Goal: Task Accomplishment & Management: Manage account settings

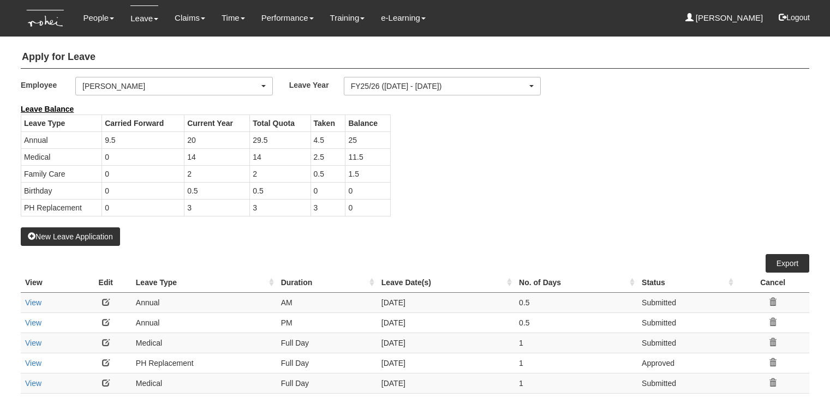
select select "50"
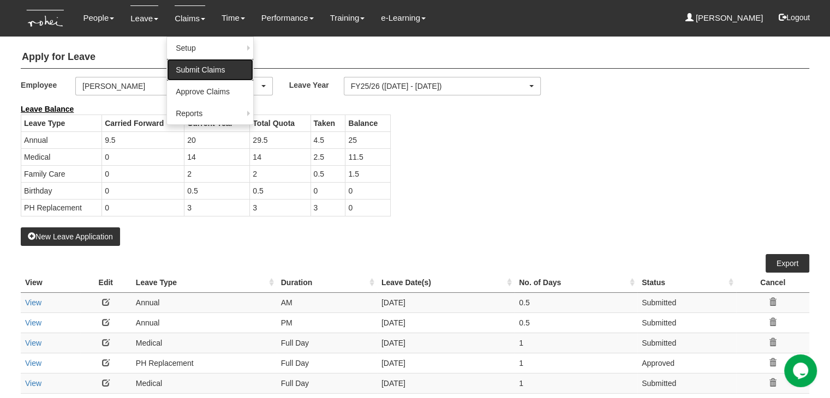
click at [191, 73] on link "Submit Claims" at bounding box center [210, 70] width 86 height 22
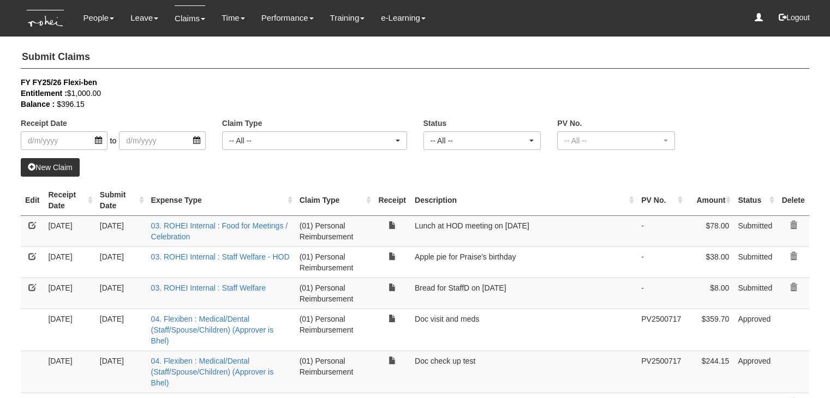
select select "50"
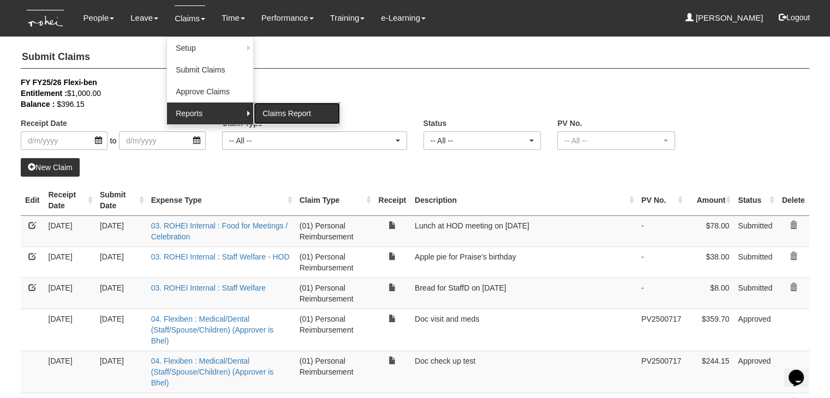
click at [267, 113] on link "Claims Report" at bounding box center [297, 114] width 86 height 22
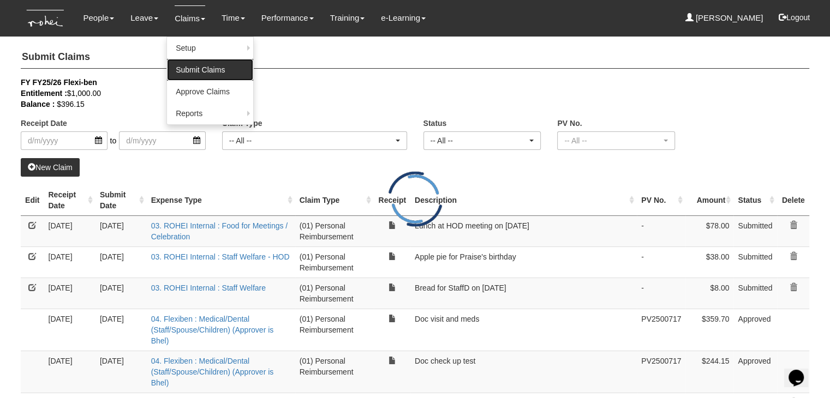
click at [206, 69] on link "Submit Claims" at bounding box center [210, 70] width 86 height 22
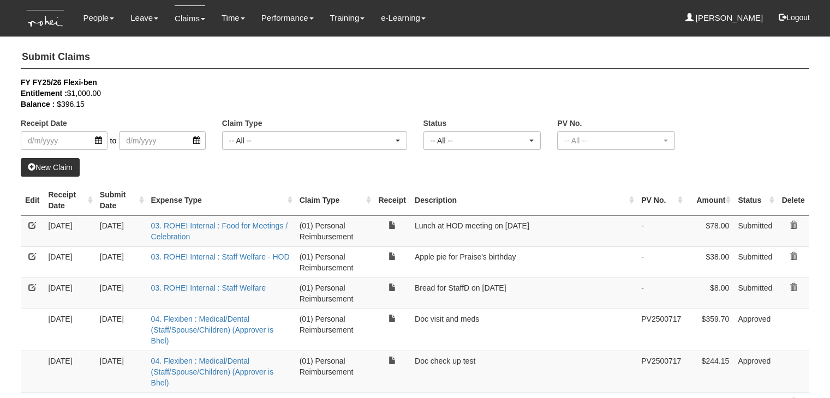
select select "50"
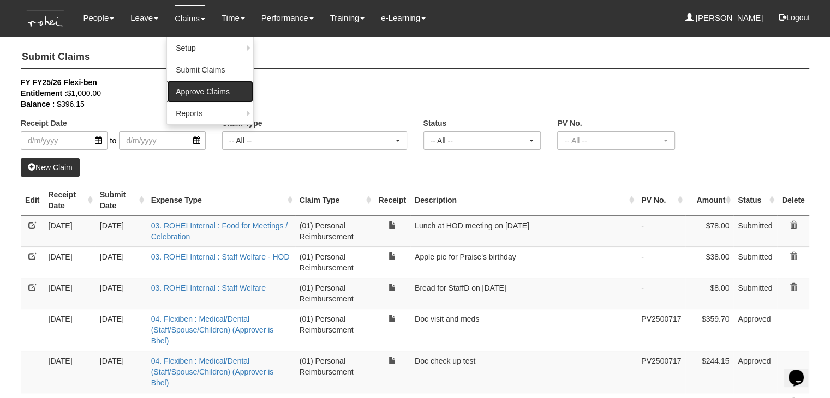
click at [194, 93] on link "Approve Claims" at bounding box center [210, 92] width 86 height 22
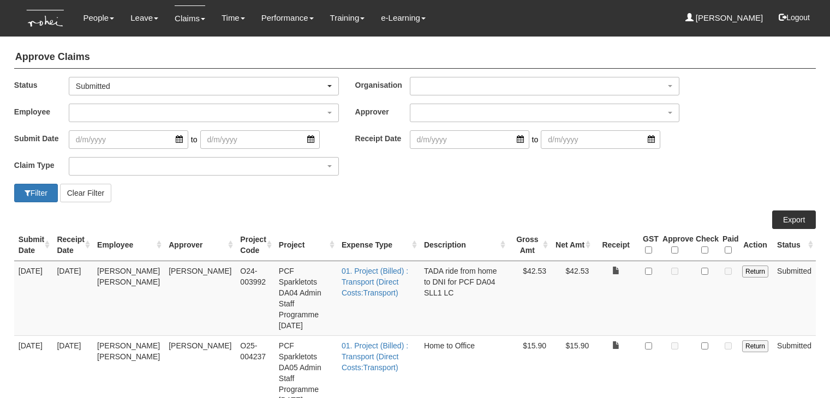
select select "50"
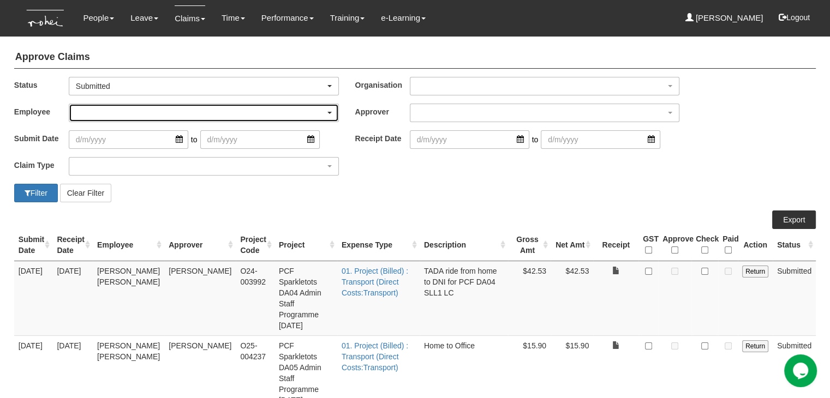
click at [207, 113] on div "button" at bounding box center [203, 112] width 269 height 17
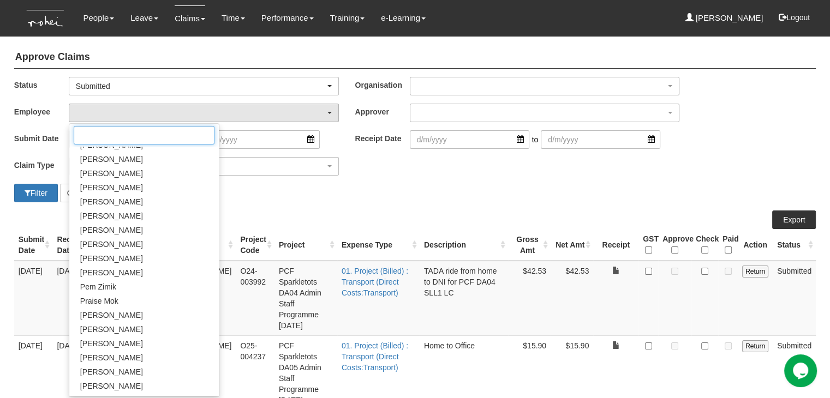
scroll to position [546, 0]
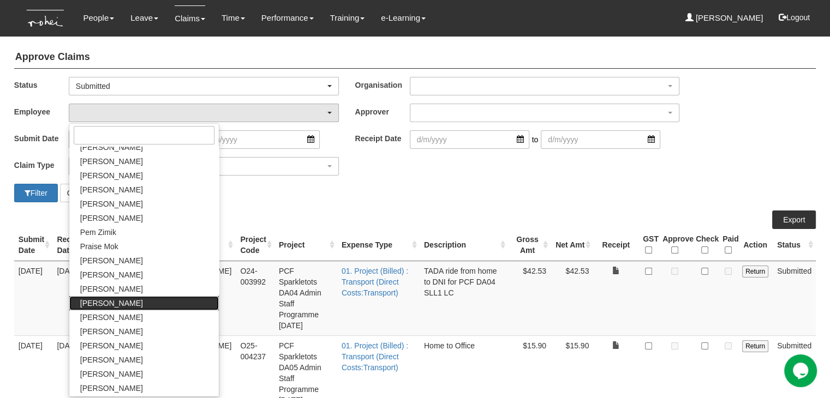
click at [124, 303] on span "[PERSON_NAME]" at bounding box center [111, 303] width 63 height 11
select select "5a253378-523a-4c52-9c83-550f69dab0df"
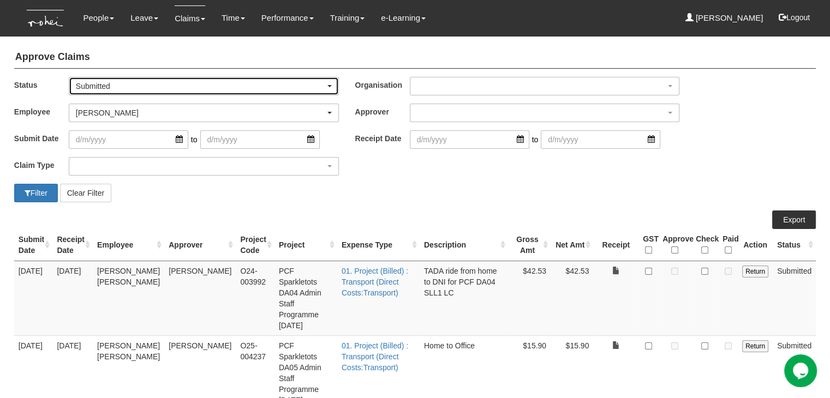
click at [136, 79] on div "Submitted" at bounding box center [203, 86] width 269 height 17
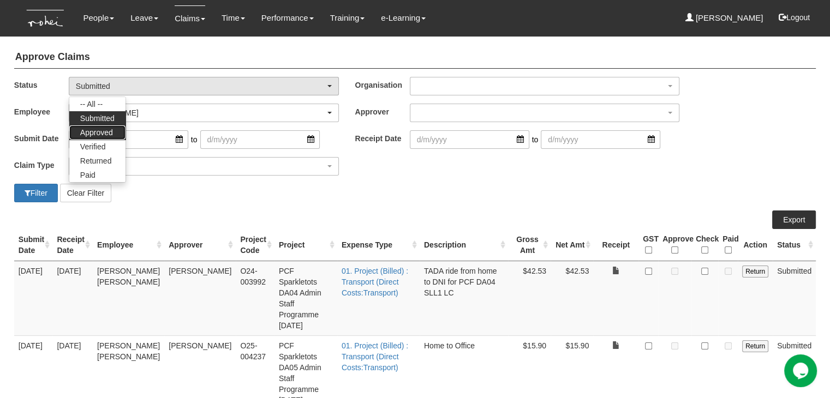
click at [107, 135] on span "Approved" at bounding box center [96, 132] width 33 height 11
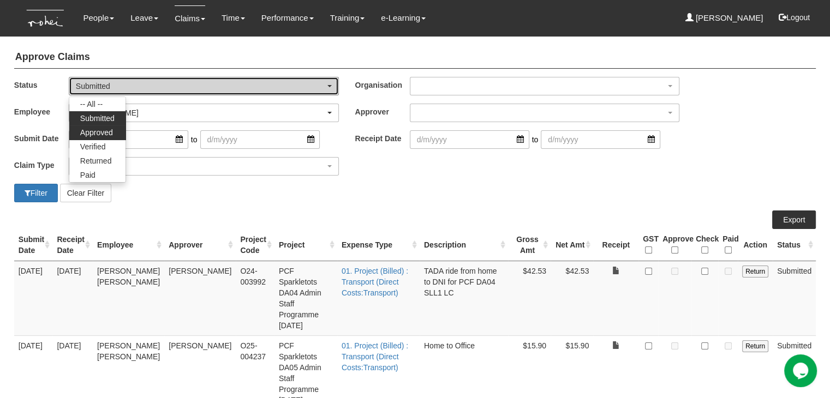
select select "Approved"
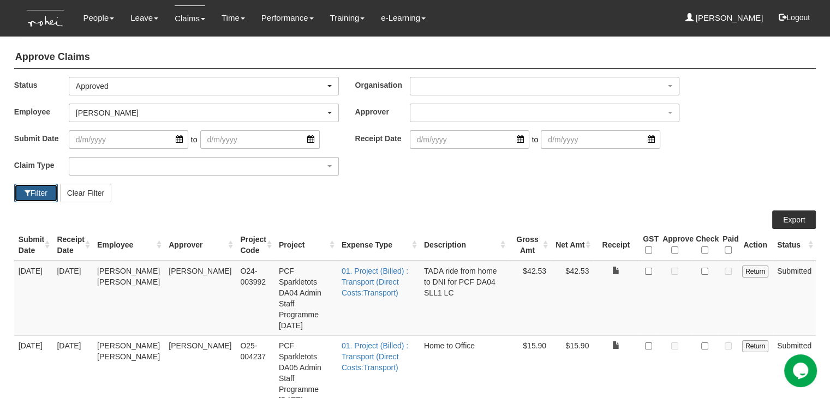
click at [41, 184] on button "Filter" at bounding box center [36, 193] width 44 height 19
select select "50"
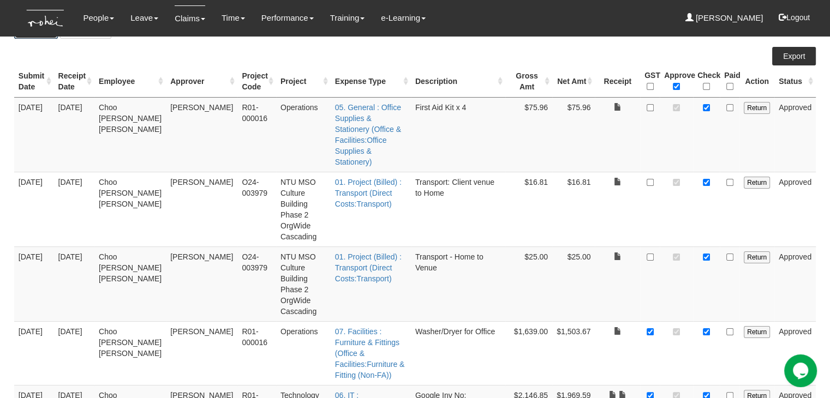
scroll to position [218, 0]
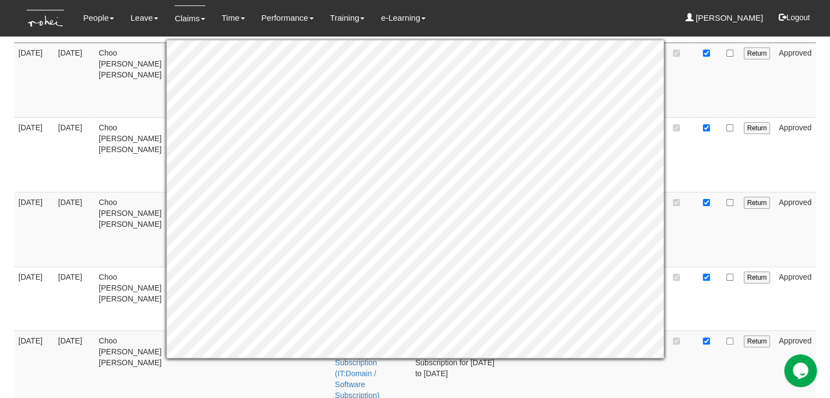
click at [688, 79] on td at bounding box center [676, 80] width 33 height 75
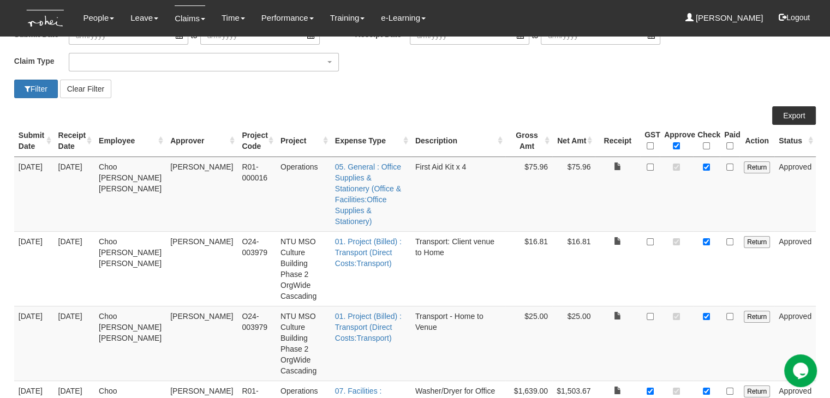
scroll to position [0, 0]
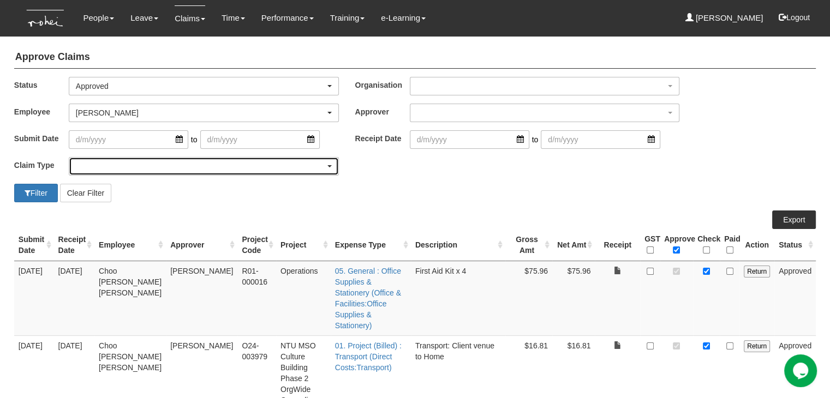
click at [214, 168] on div "button" at bounding box center [203, 166] width 269 height 17
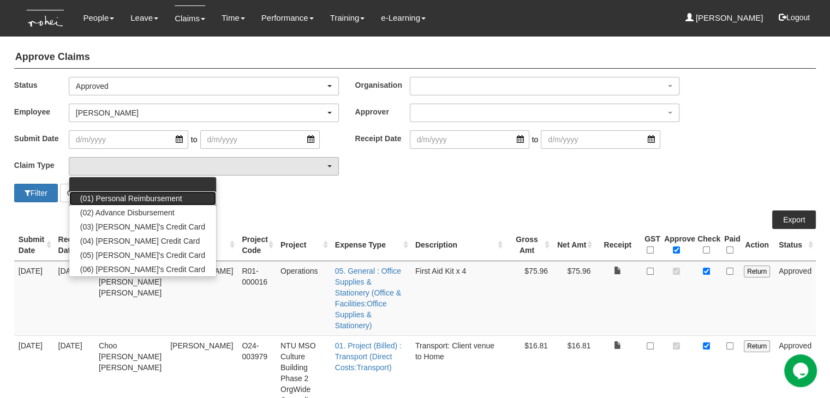
click at [130, 196] on span "(01) Personal Reimbursement" at bounding box center [131, 198] width 102 height 11
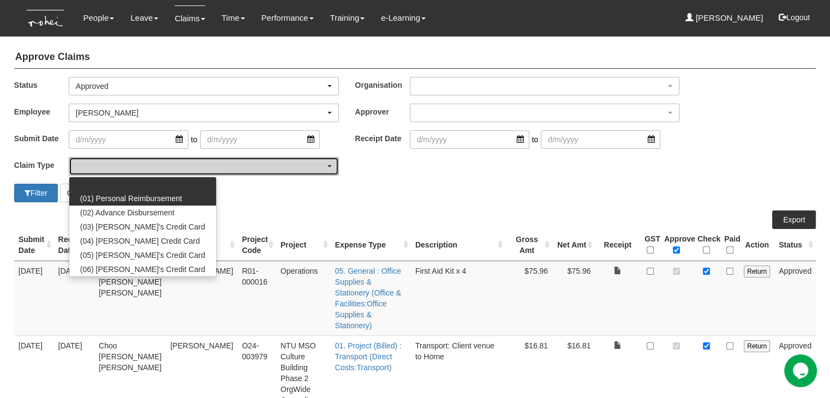
select select "14"
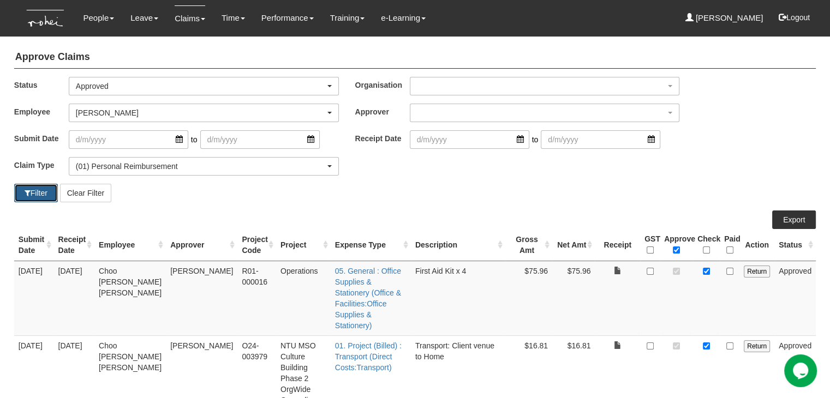
click at [21, 188] on button "Filter" at bounding box center [36, 193] width 44 height 19
select select "50"
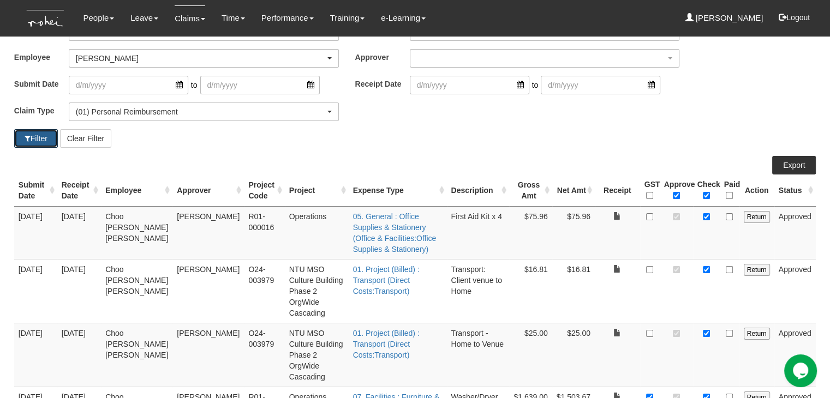
scroll to position [109, 0]
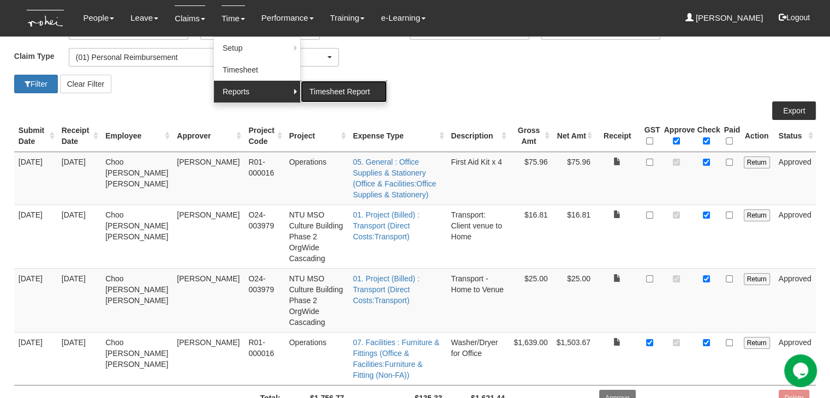
click at [314, 91] on link "Timesheet Report" at bounding box center [344, 92] width 86 height 22
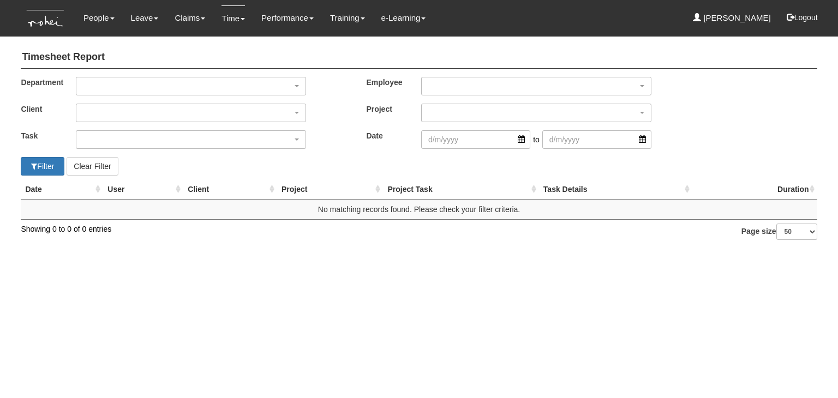
select select "50"
